Goal: Task Accomplishment & Management: Use online tool/utility

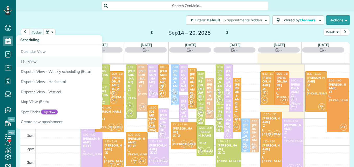
scroll to position [2, 2]
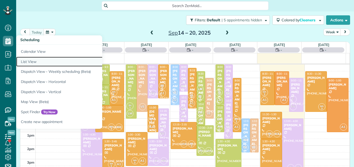
click at [28, 60] on link "List View" at bounding box center [81, 62] width 130 height 10
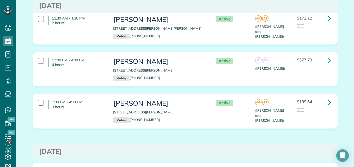
scroll to position [195, 0]
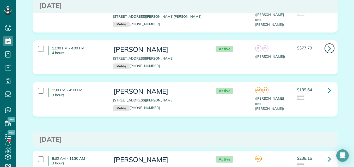
click at [328, 50] on icon at bounding box center [329, 48] width 3 height 9
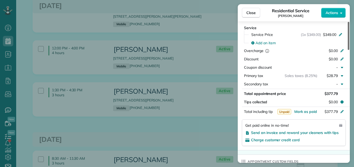
scroll to position [282, 0]
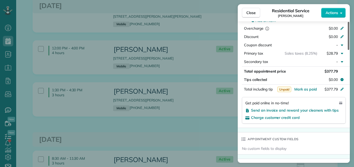
drag, startPoint x: 348, startPoint y: 38, endPoint x: 355, endPoint y: 94, distance: 56.7
click at [349, 50] on div at bounding box center [348, 36] width 2 height 28
click at [330, 111] on span "Send an invoice and reward your cleaners with tips" at bounding box center [295, 110] width 88 height 5
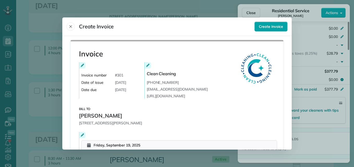
click at [263, 28] on span "Create invoice" at bounding box center [271, 26] width 24 height 5
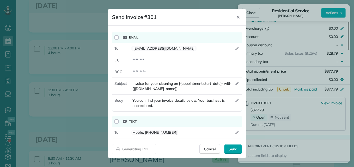
click at [232, 151] on span "Send" at bounding box center [232, 149] width 9 height 5
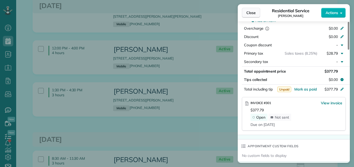
click at [250, 15] on span "Close" at bounding box center [250, 12] width 9 height 5
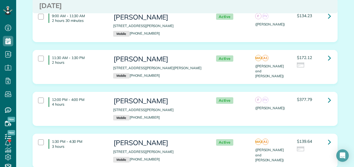
scroll to position [135, 0]
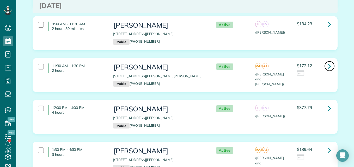
click at [328, 66] on icon at bounding box center [329, 65] width 3 height 9
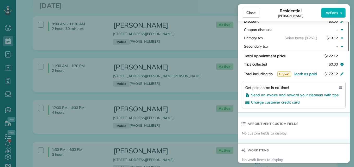
drag, startPoint x: 347, startPoint y: 35, endPoint x: 349, endPoint y: 98, distance: 63.1
click at [349, 51] on div at bounding box center [348, 36] width 2 height 29
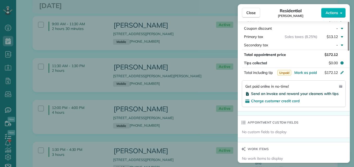
click at [314, 91] on span "Send an invoice and reward your cleaners with tips" at bounding box center [295, 93] width 88 height 5
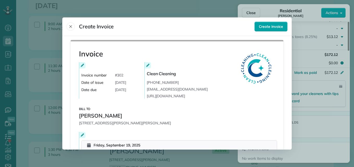
click at [270, 24] on span "Create invoice" at bounding box center [271, 26] width 24 height 5
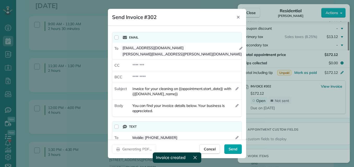
click at [236, 147] on span "Send" at bounding box center [232, 149] width 9 height 5
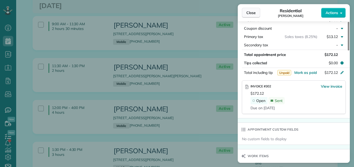
click at [243, 11] on button "Close" at bounding box center [251, 13] width 18 height 10
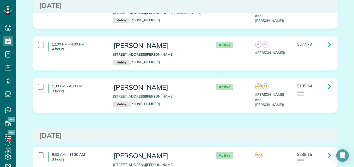
scroll to position [203, 0]
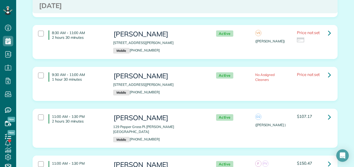
scroll to position [536, 0]
